Goal: Information Seeking & Learning: Learn about a topic

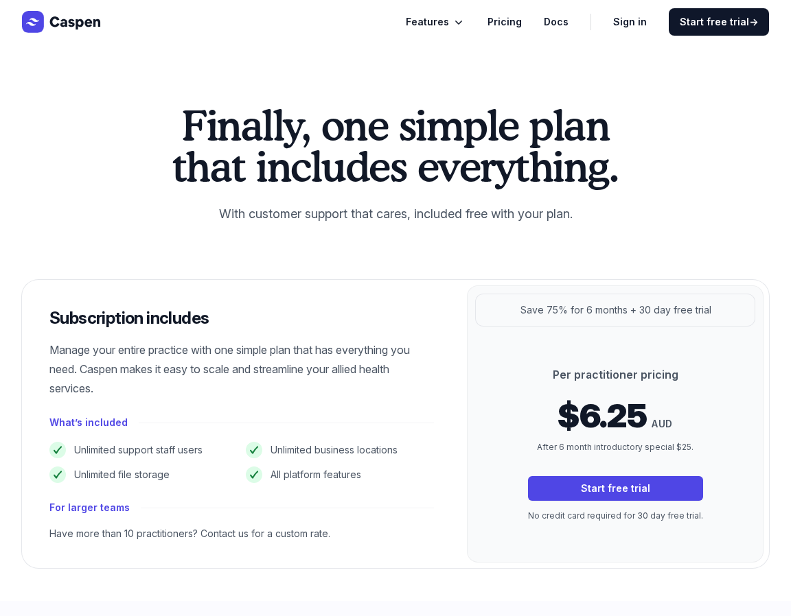
click at [441, 16] on span "Features" at bounding box center [427, 22] width 43 height 16
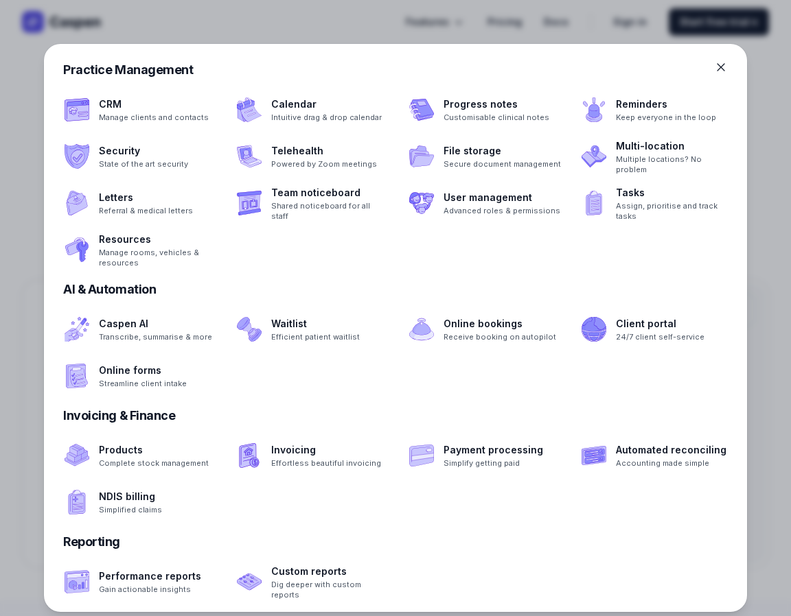
click at [441, 16] on div at bounding box center [395, 308] width 791 height 616
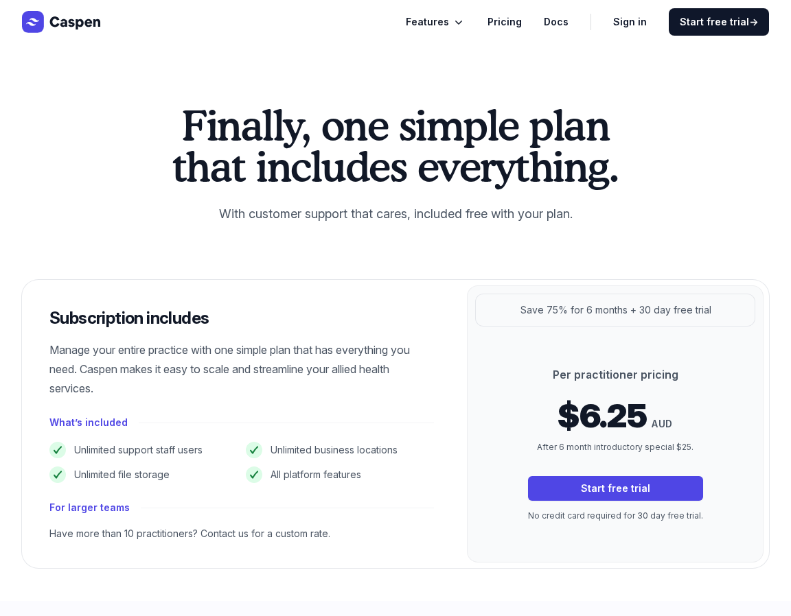
click at [441, 16] on span "Features" at bounding box center [427, 22] width 43 height 16
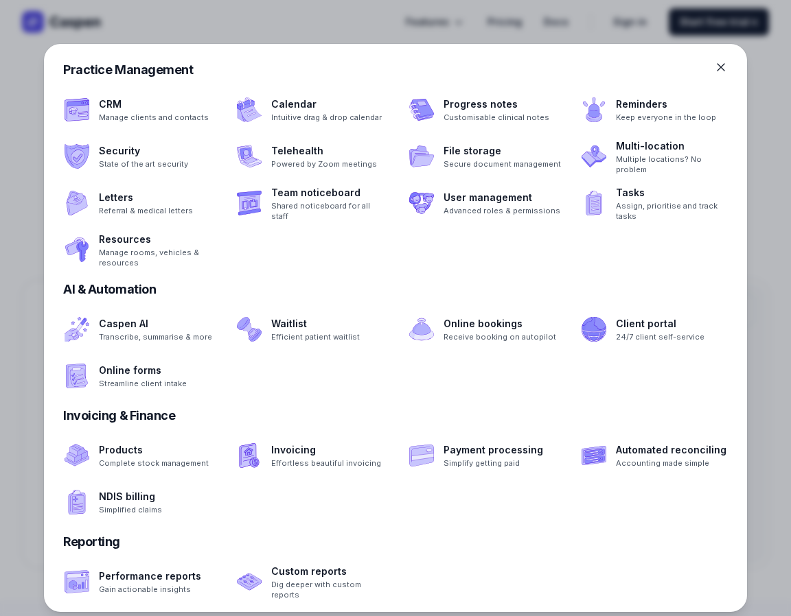
click at [355, 19] on div at bounding box center [395, 308] width 791 height 616
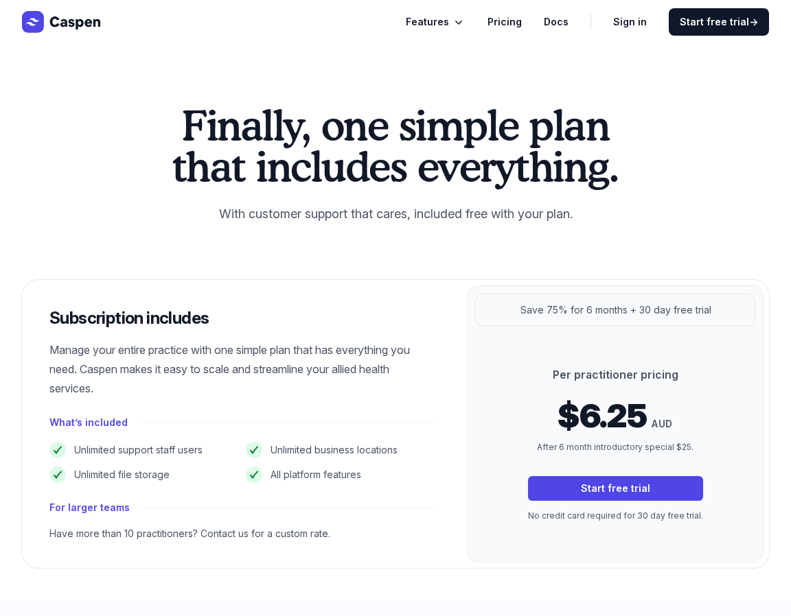
click at [355, 19] on div "Experience 30 days, absolutely free No credit card required Features Pricing Do…" at bounding box center [395, 22] width 747 height 22
click at [449, 24] on span "Features" at bounding box center [427, 22] width 43 height 16
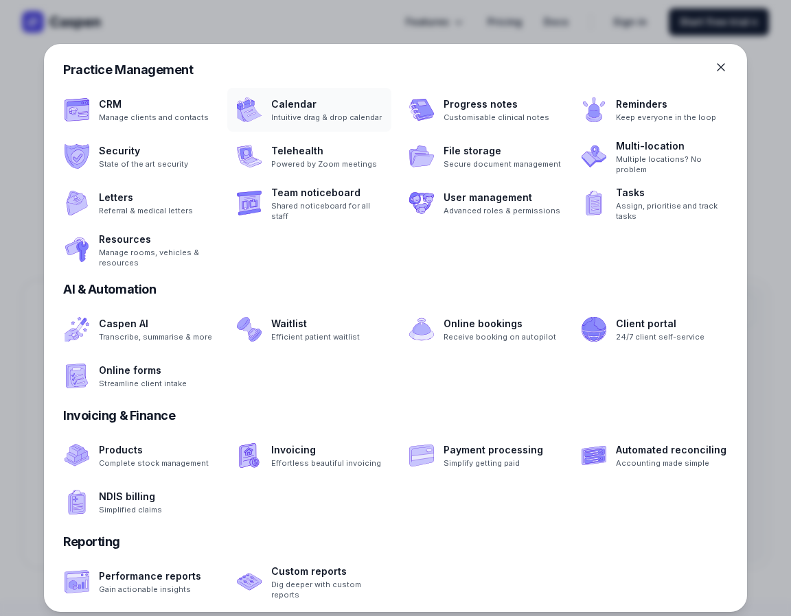
click at [270, 116] on span at bounding box center [309, 110] width 164 height 44
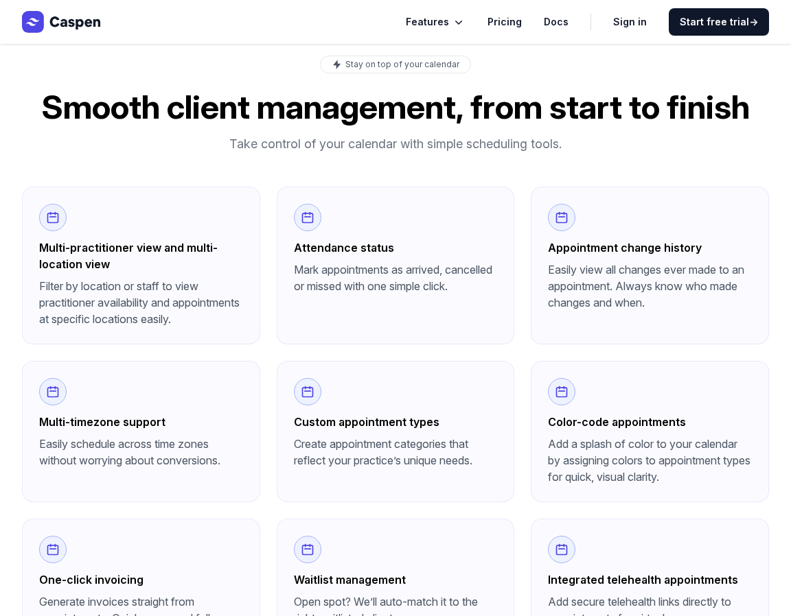
scroll to position [1105, 0]
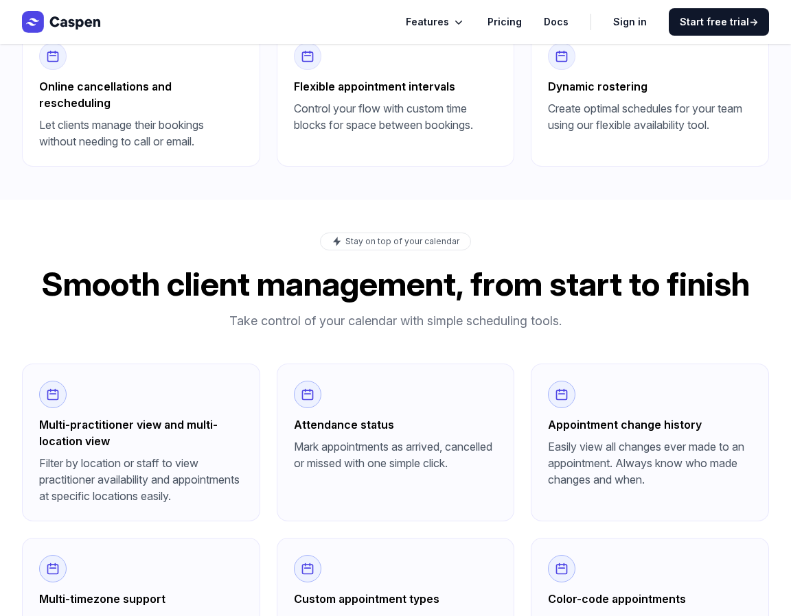
click at [449, 19] on span "Features" at bounding box center [427, 22] width 43 height 16
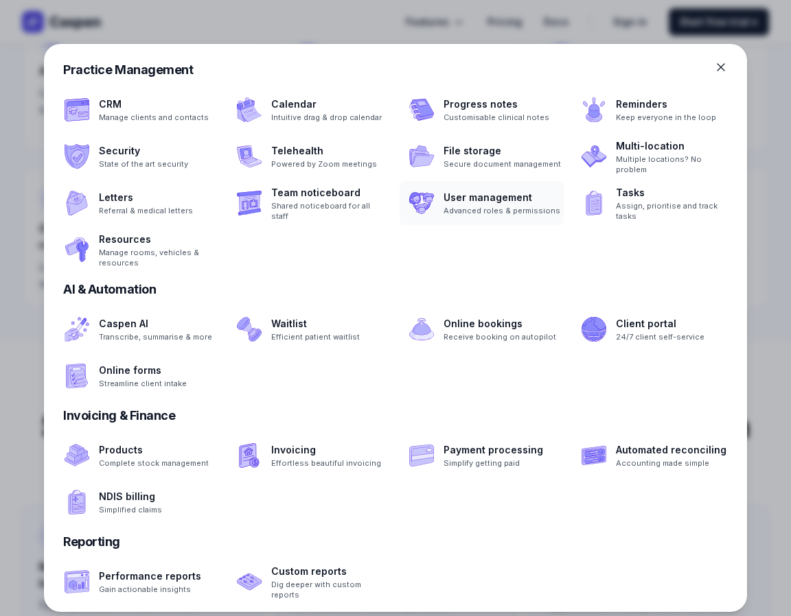
scroll to position [709, 0]
click at [725, 69] on icon at bounding box center [721, 67] width 14 height 14
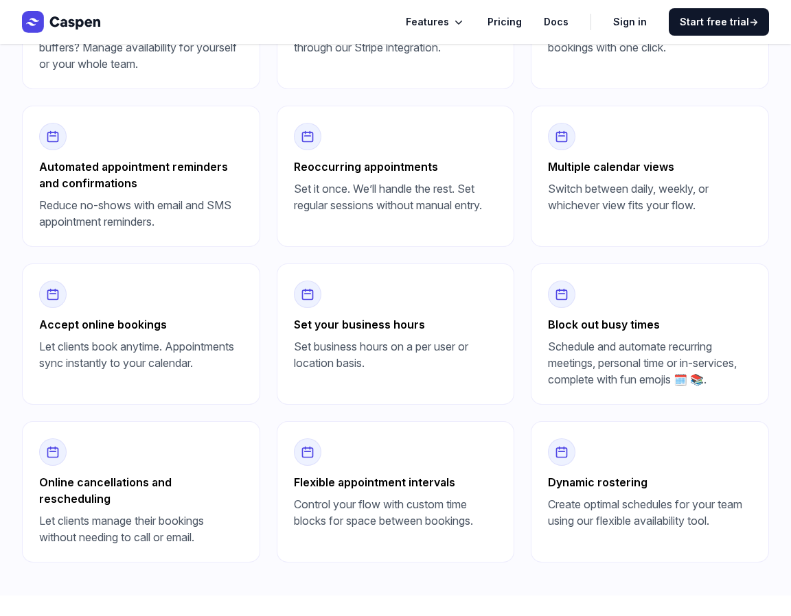
scroll to position [531, 0]
